Goal: Information Seeking & Learning: Learn about a topic

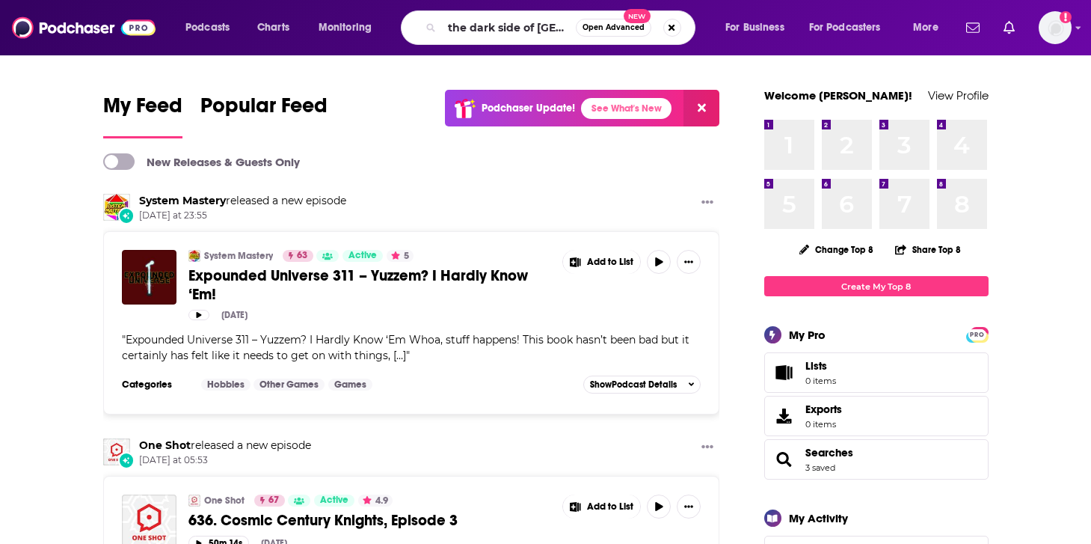
type input "the dark side of [GEOGRAPHIC_DATA]"
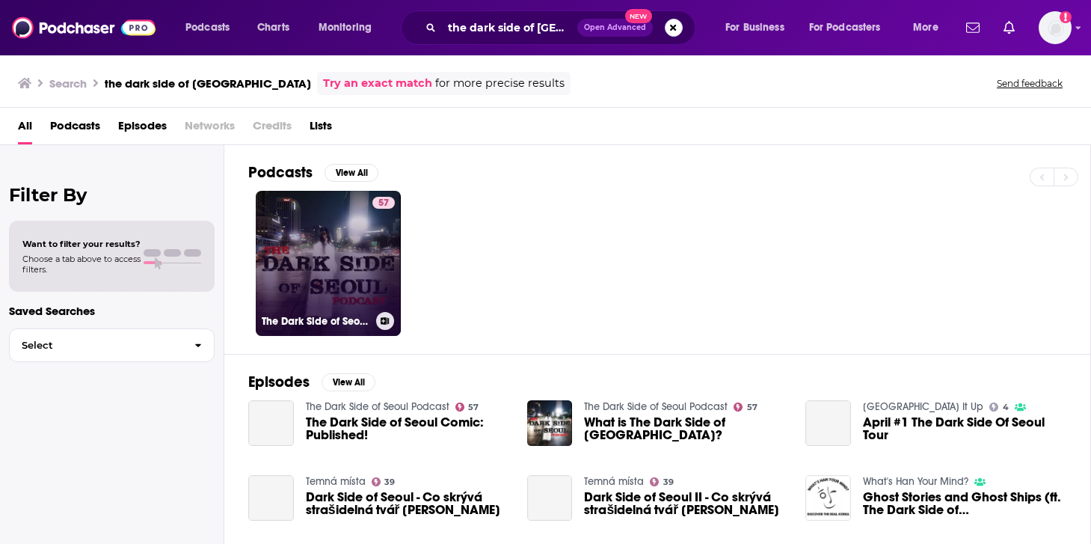
click at [304, 238] on link "57 The Dark Side of Seoul Podcast" at bounding box center [328, 263] width 145 height 145
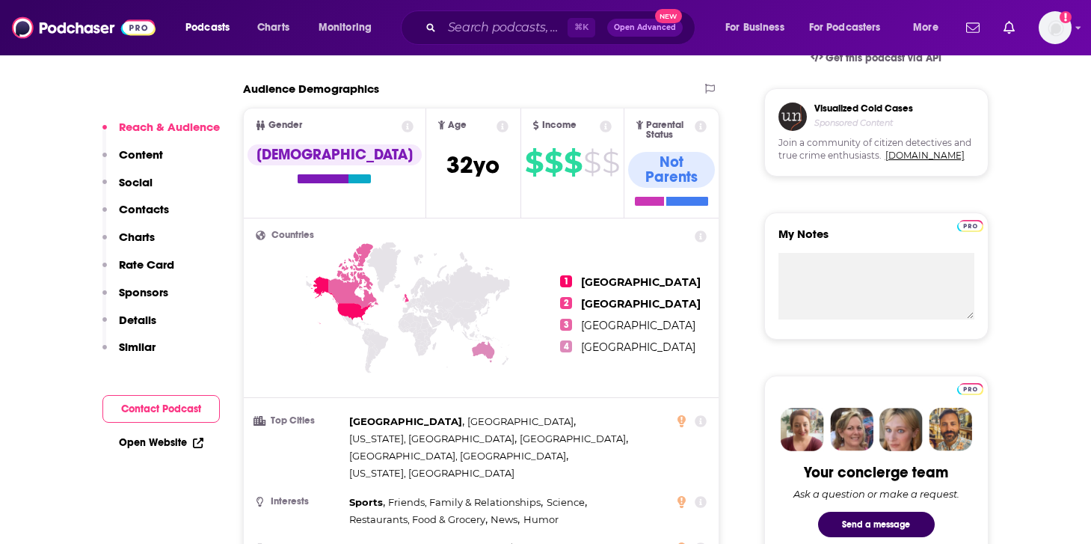
scroll to position [551, 0]
